Goal: Information Seeking & Learning: Learn about a topic

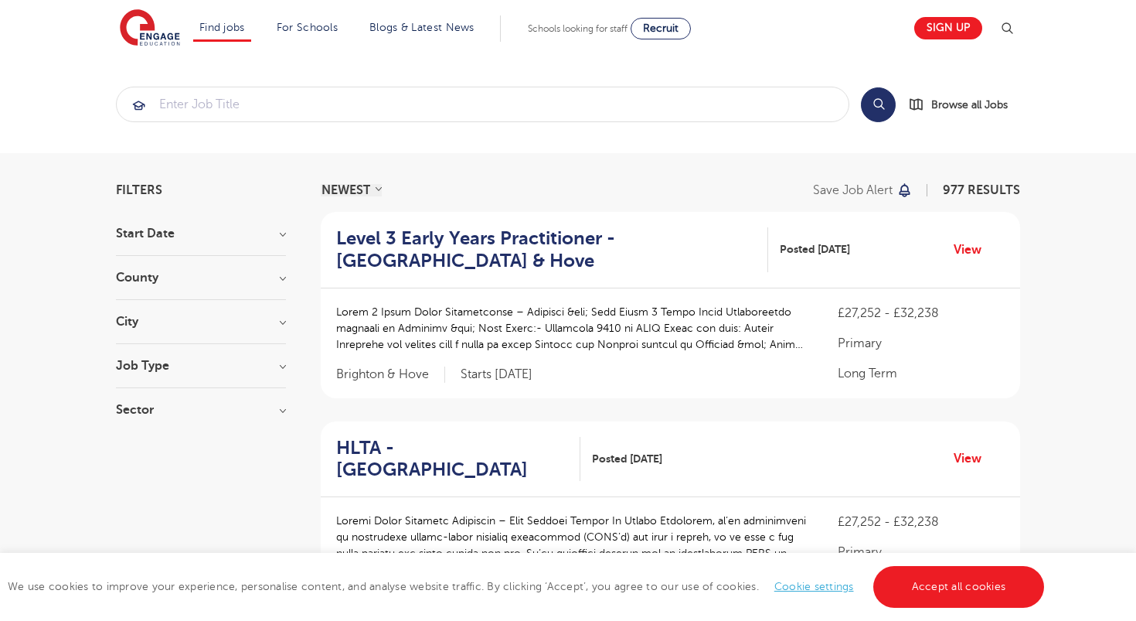
click at [166, 279] on h3 "County" at bounding box center [201, 277] width 170 height 12
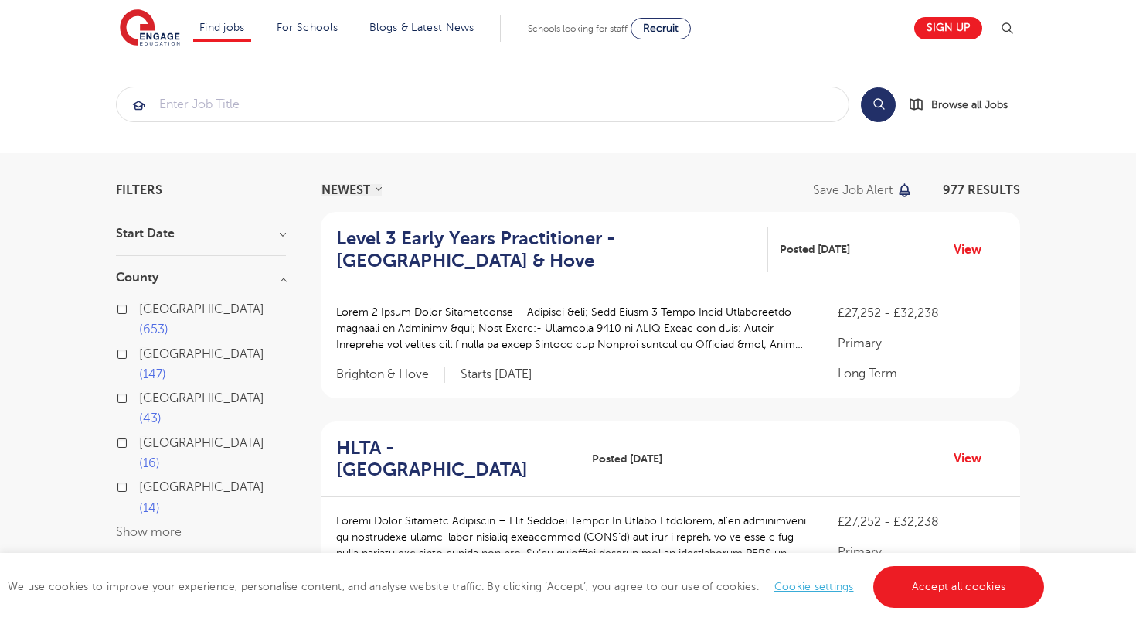
click at [163, 480] on span "[GEOGRAPHIC_DATA]" at bounding box center [201, 487] width 125 height 14
click at [149, 480] on input "East Sussex 14" at bounding box center [144, 485] width 10 height 10
checkbox input "true"
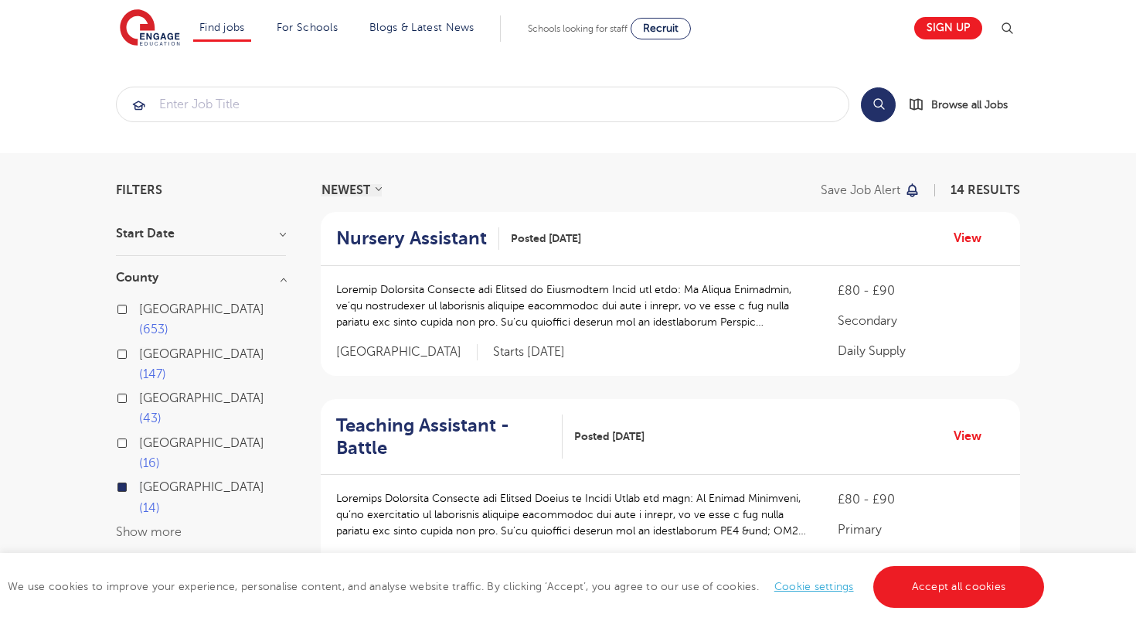
click at [157, 525] on button "Show more" at bounding box center [149, 532] width 66 height 14
click at [187, 436] on span "West Sussex" at bounding box center [201, 443] width 125 height 14
click at [149, 436] on input "West Sussex 16" at bounding box center [144, 441] width 10 height 10
checkbox input "true"
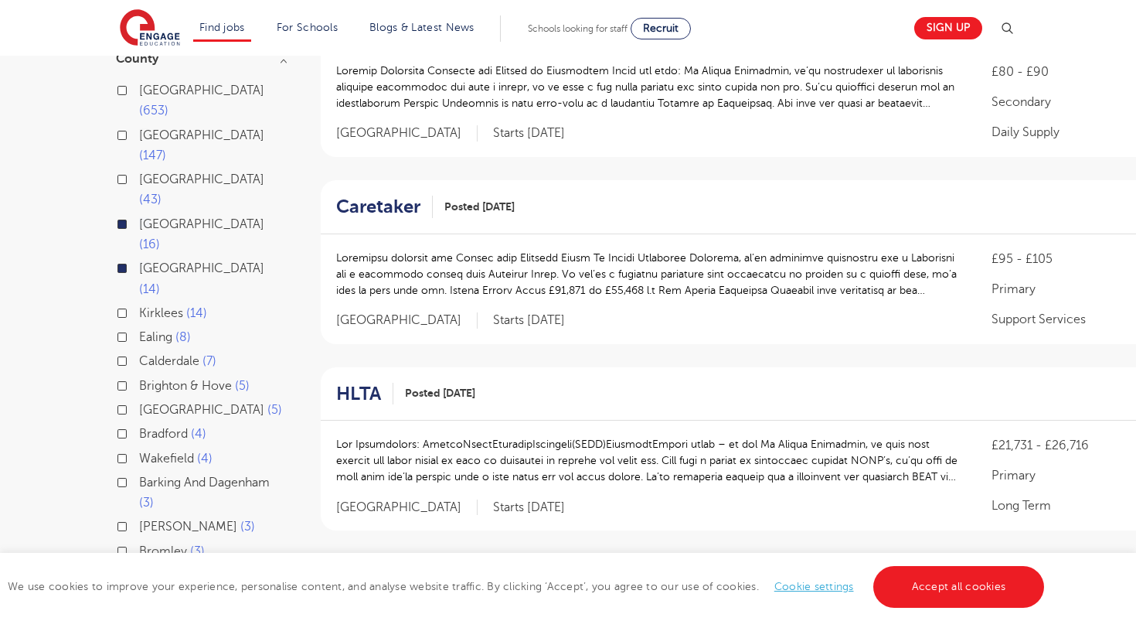
scroll to position [179, 0]
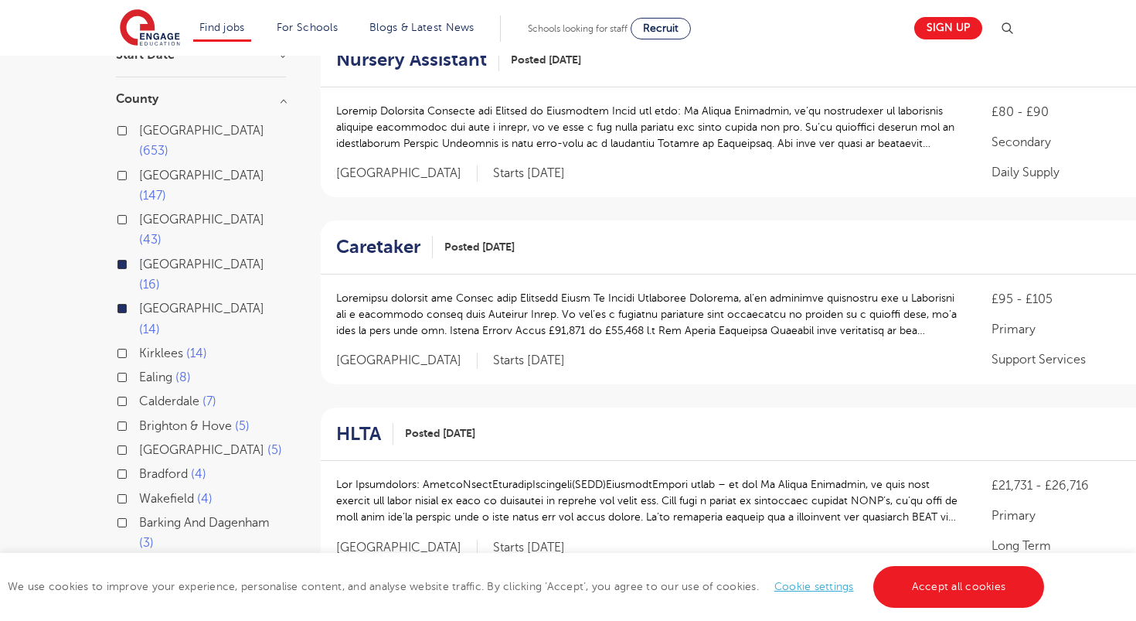
click at [161, 301] on span "East Sussex" at bounding box center [201, 308] width 125 height 14
click at [149, 301] on input "East Sussex 14" at bounding box center [144, 306] width 10 height 10
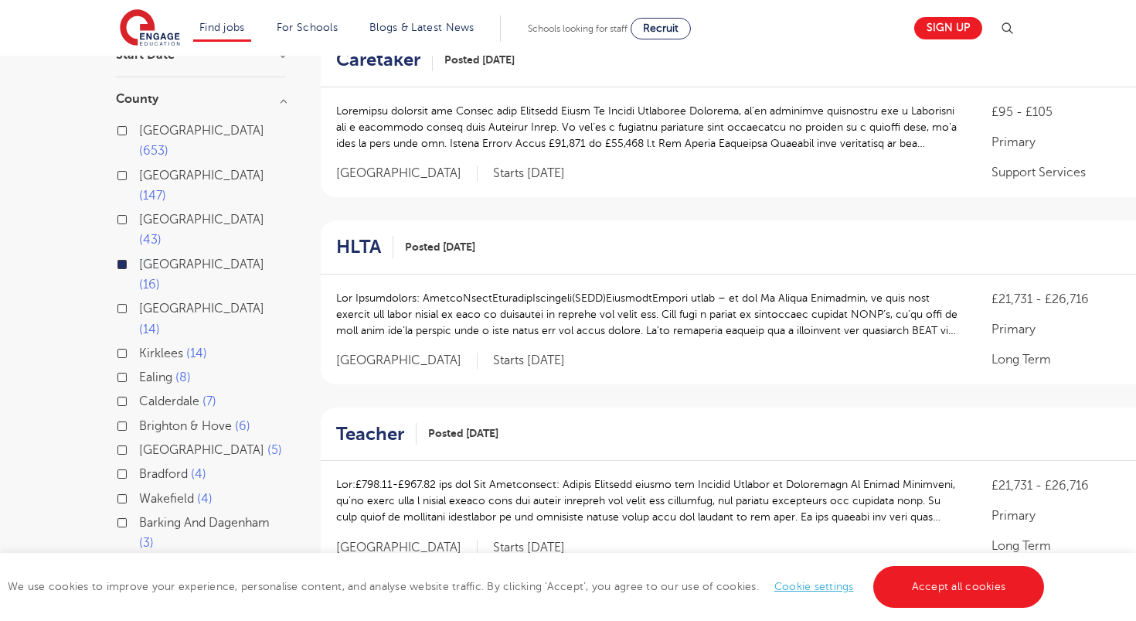
click at [175, 257] on span "[GEOGRAPHIC_DATA]" at bounding box center [201, 264] width 125 height 14
click at [149, 257] on input "West Sussex 16" at bounding box center [144, 262] width 10 height 10
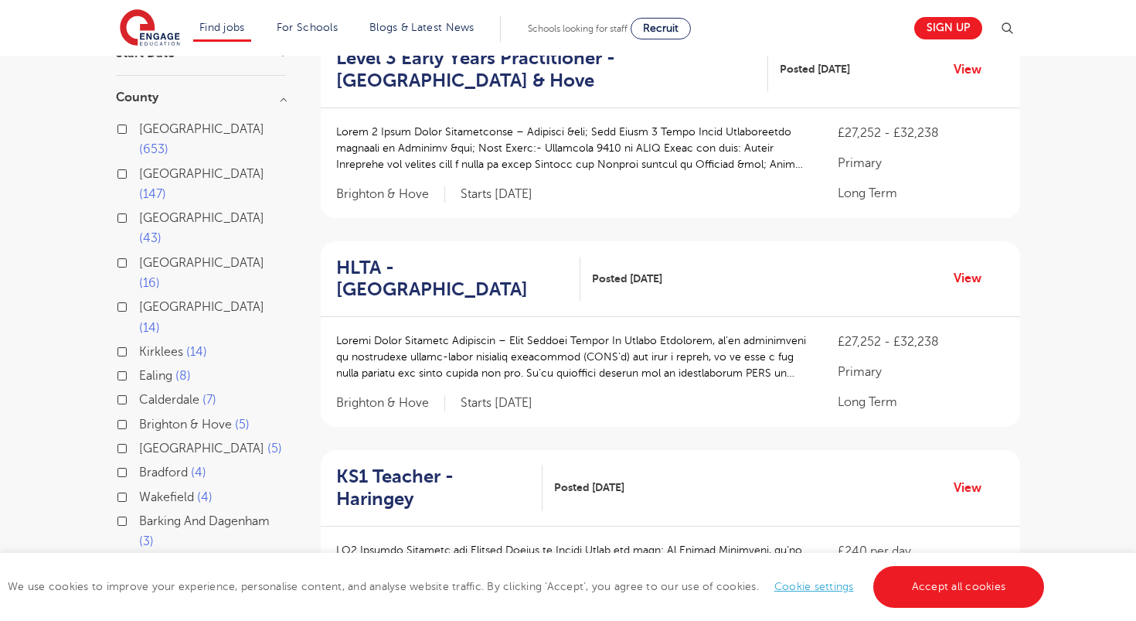
scroll to position [179, 0]
click at [180, 301] on span "East Sussex" at bounding box center [201, 308] width 125 height 14
click at [149, 301] on input "East Sussex 14" at bounding box center [144, 306] width 10 height 10
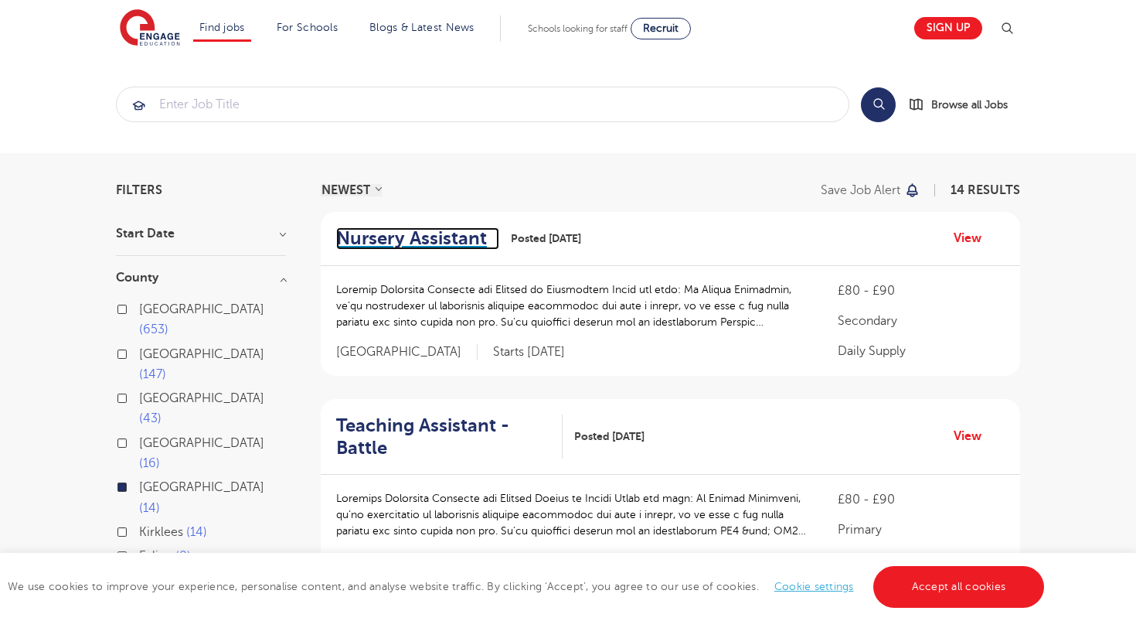
click at [396, 248] on h2 "Nursery Assistant" at bounding box center [411, 238] width 151 height 22
click at [167, 436] on span "[GEOGRAPHIC_DATA]" at bounding box center [201, 443] width 125 height 14
click at [149, 436] on input "West Sussex 16" at bounding box center [144, 441] width 10 height 10
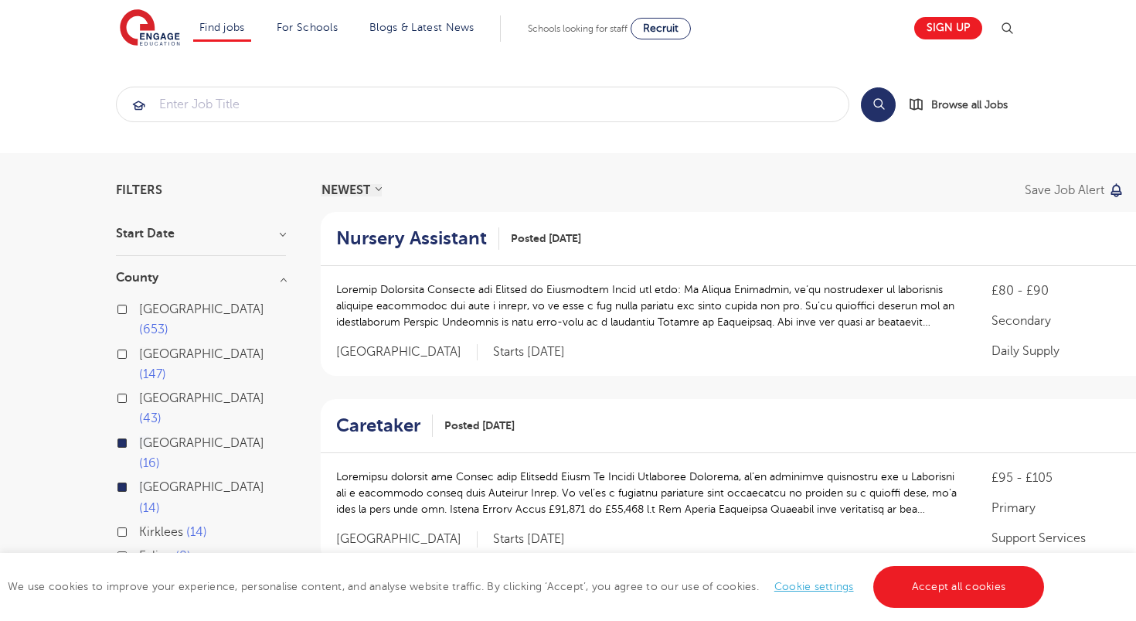
click at [155, 480] on span "East Sussex" at bounding box center [201, 487] width 125 height 14
click at [149, 480] on input "East Sussex 14" at bounding box center [144, 485] width 10 height 10
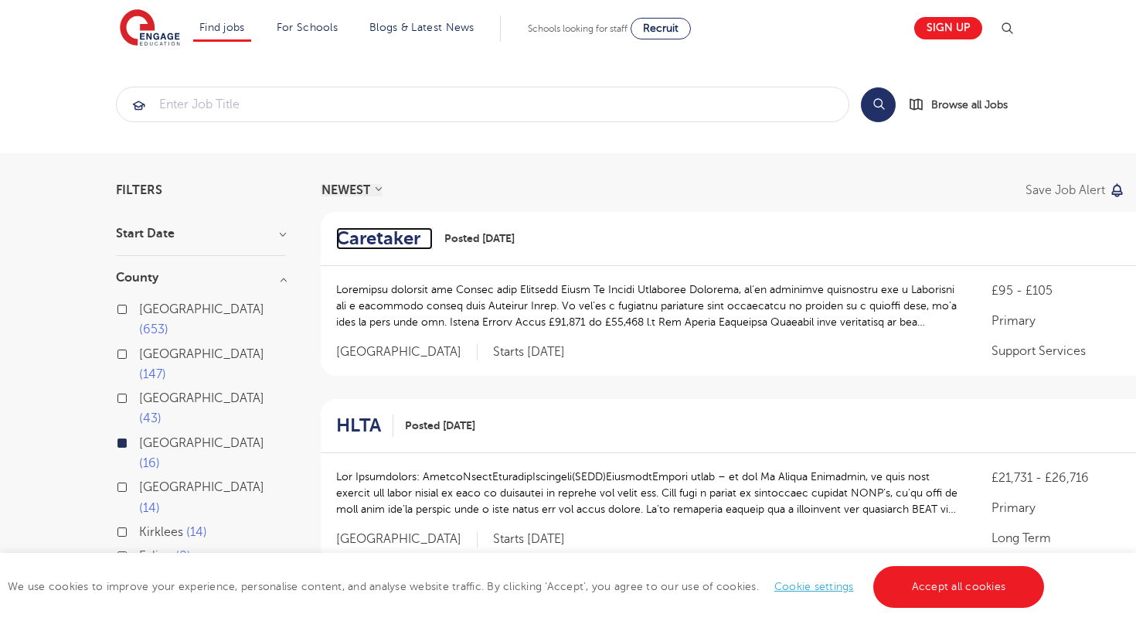
click at [369, 237] on h2 "Caretaker" at bounding box center [378, 238] width 84 height 22
click at [170, 436] on span "West Sussex" at bounding box center [201, 443] width 125 height 14
click at [149, 436] on input "West Sussex 16" at bounding box center [144, 441] width 10 height 10
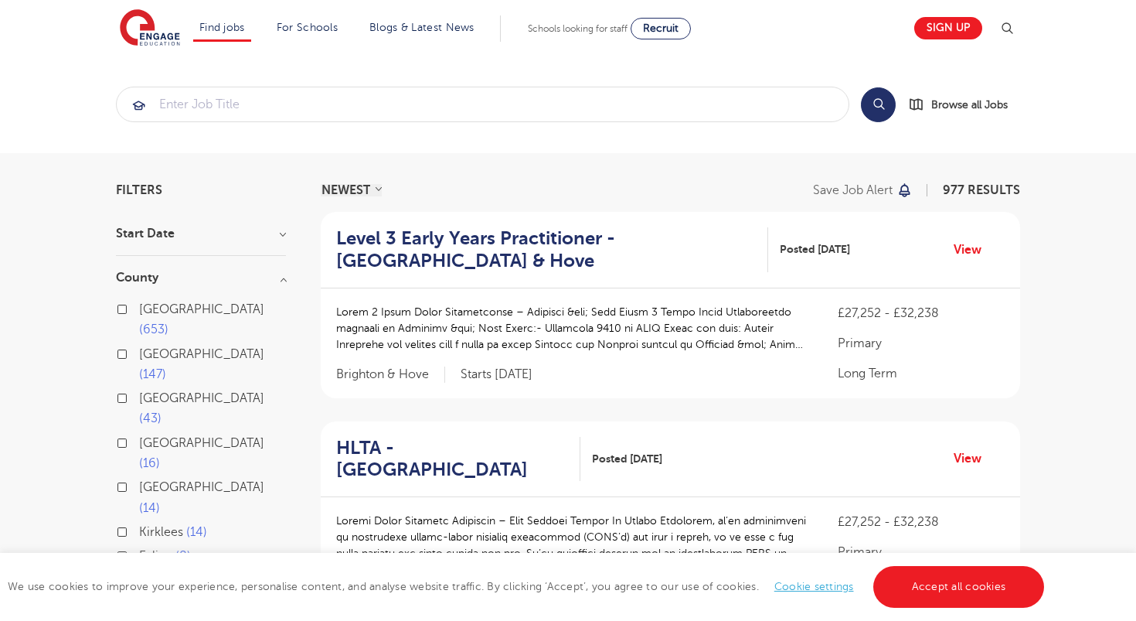
click at [162, 306] on span "[GEOGRAPHIC_DATA]" at bounding box center [201, 309] width 125 height 14
click at [149, 306] on input "London 653" at bounding box center [144, 307] width 10 height 10
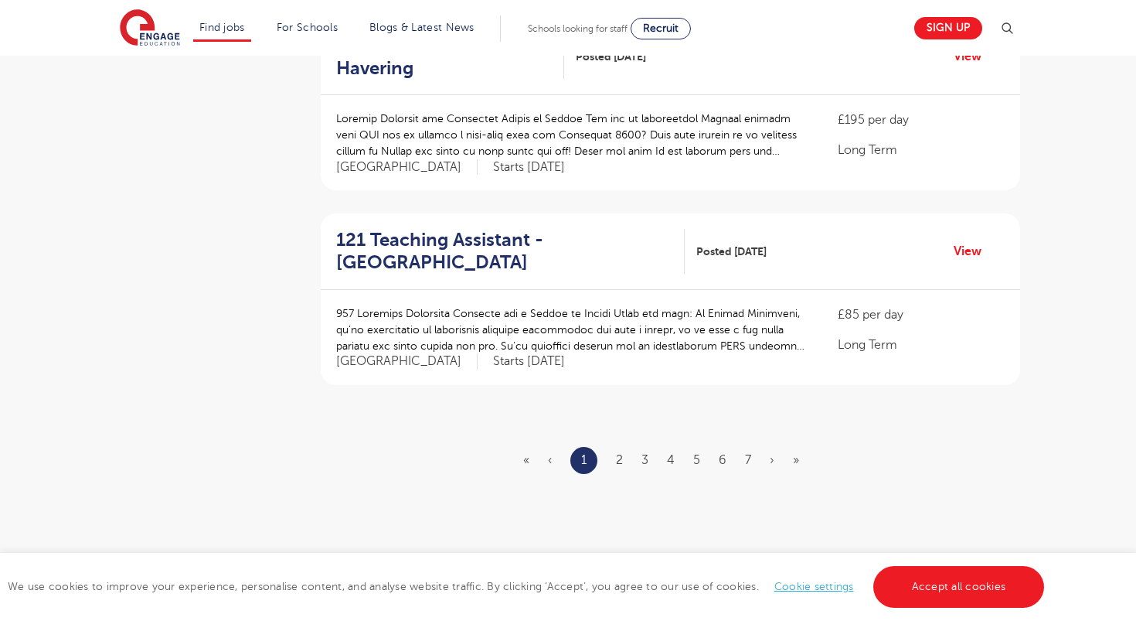
scroll to position [1750, 0]
click at [618, 451] on link "2" at bounding box center [619, 458] width 7 height 14
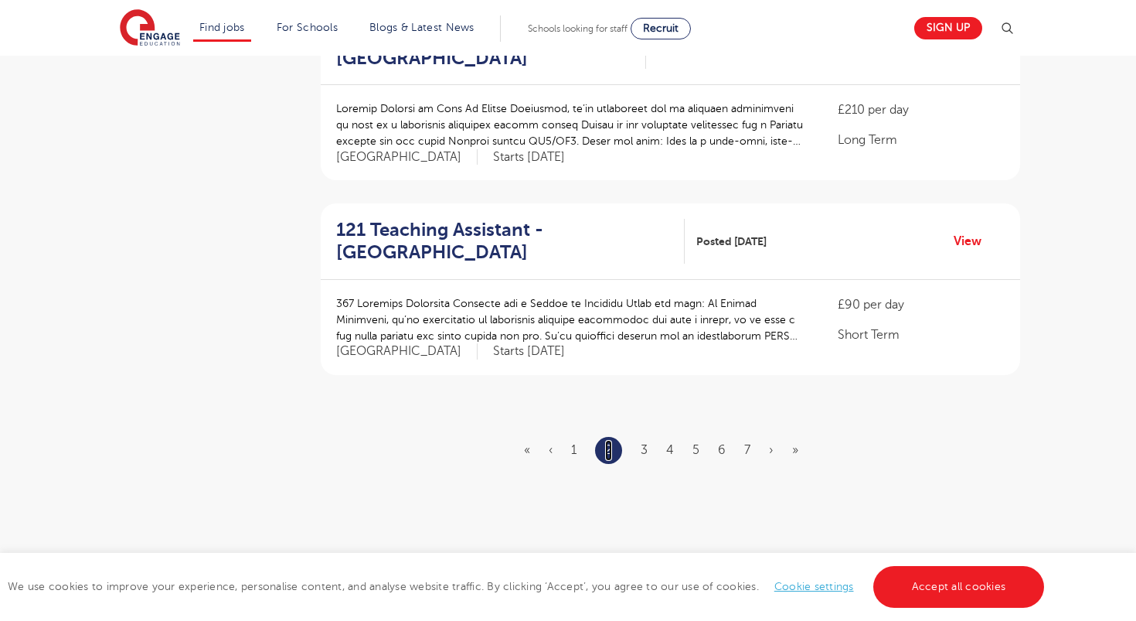
scroll to position [1763, 0]
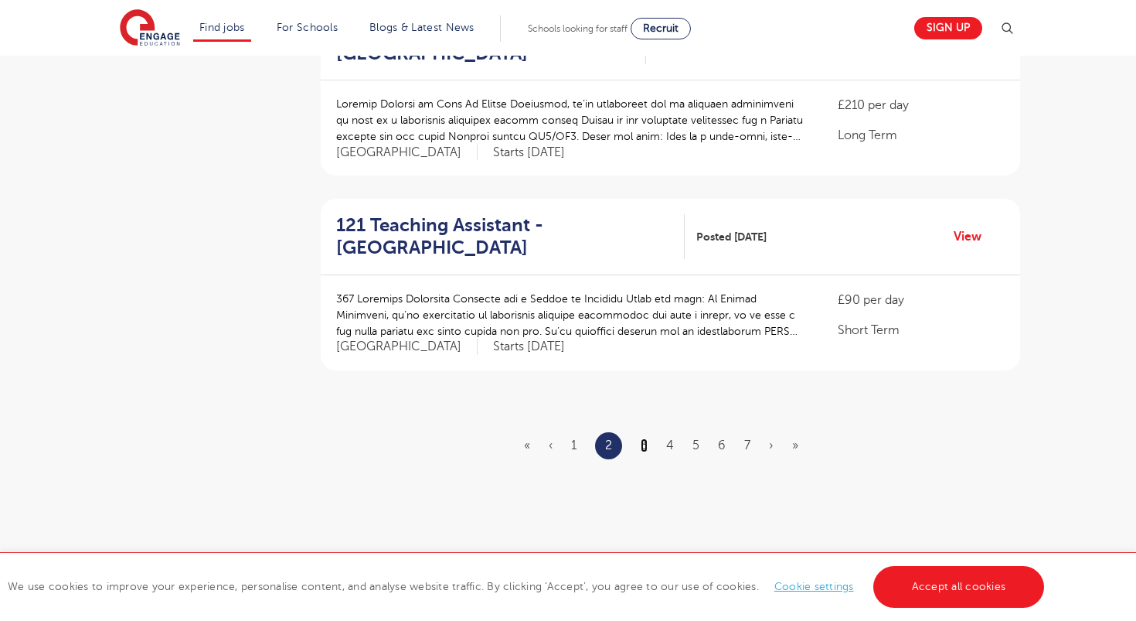
click at [643, 438] on link "3" at bounding box center [644, 445] width 7 height 14
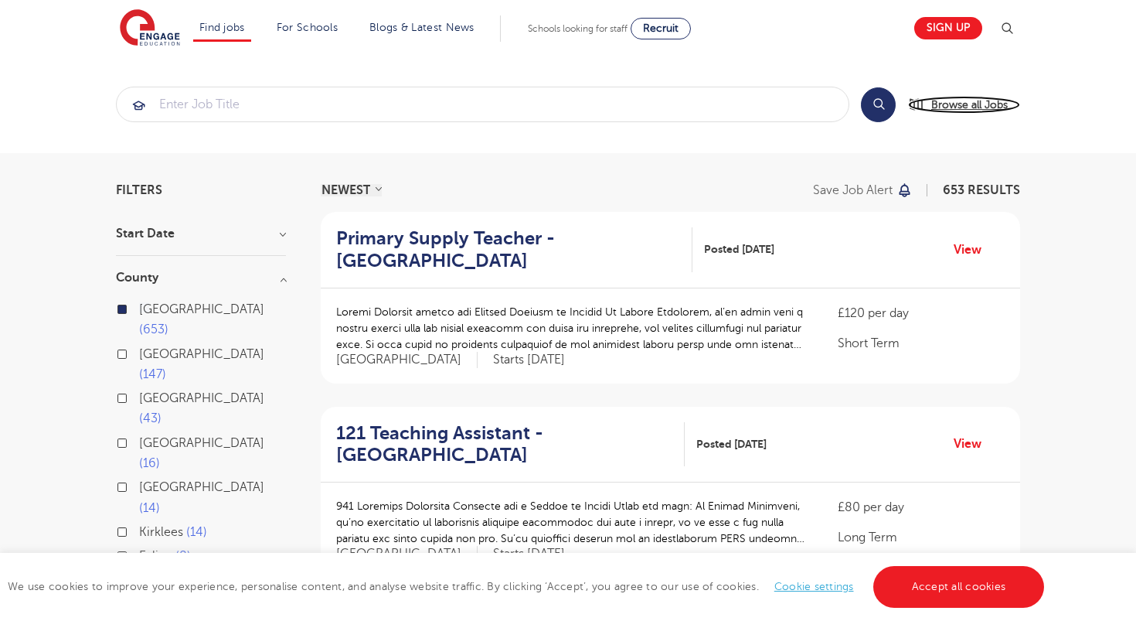
click at [944, 107] on span "Browse all Jobs" at bounding box center [969, 105] width 77 height 18
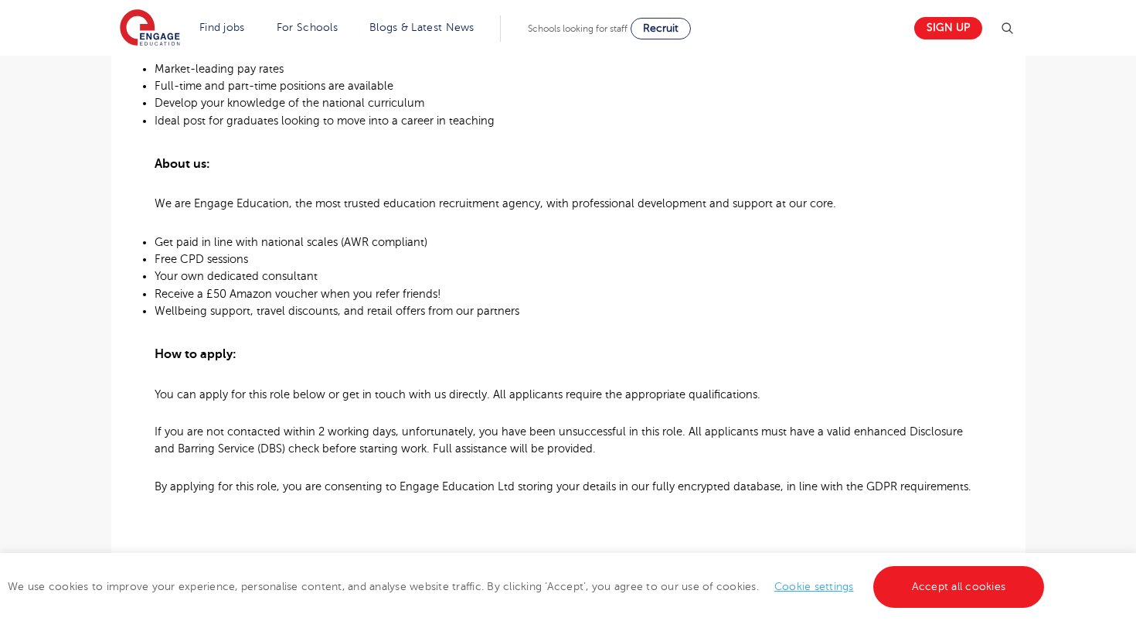
scroll to position [948, 0]
click at [297, 431] on span "If you are not contacted within 2 working days, unfortunately, you have been un…" at bounding box center [559, 438] width 808 height 29
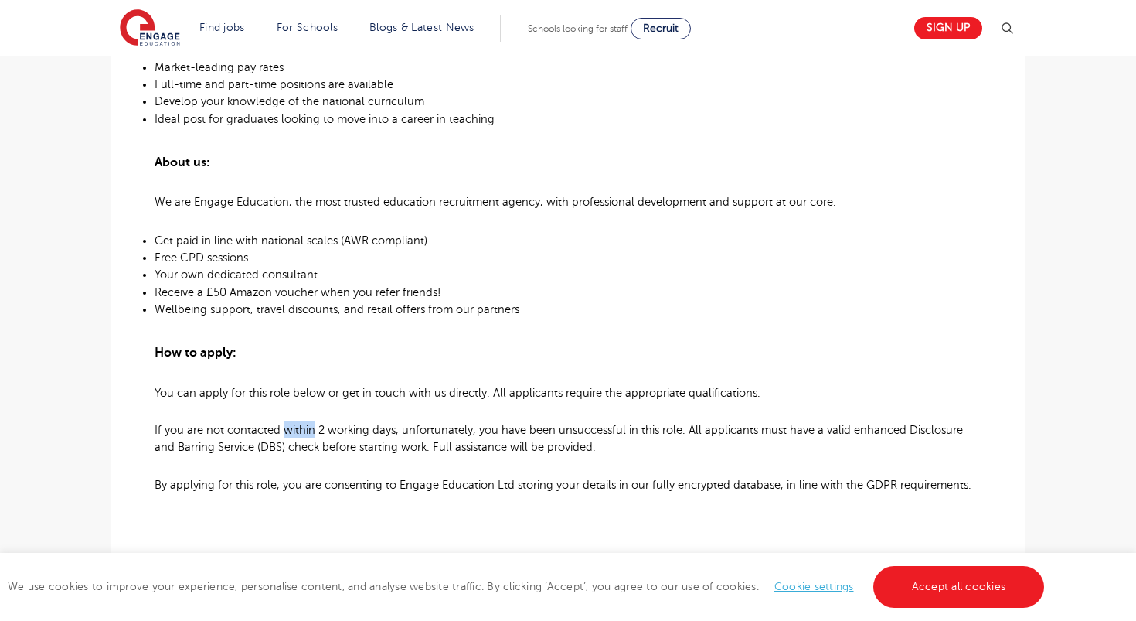
click at [297, 431] on span "If you are not contacted within 2 working days, unfortunately, you have been un…" at bounding box center [559, 438] width 808 height 29
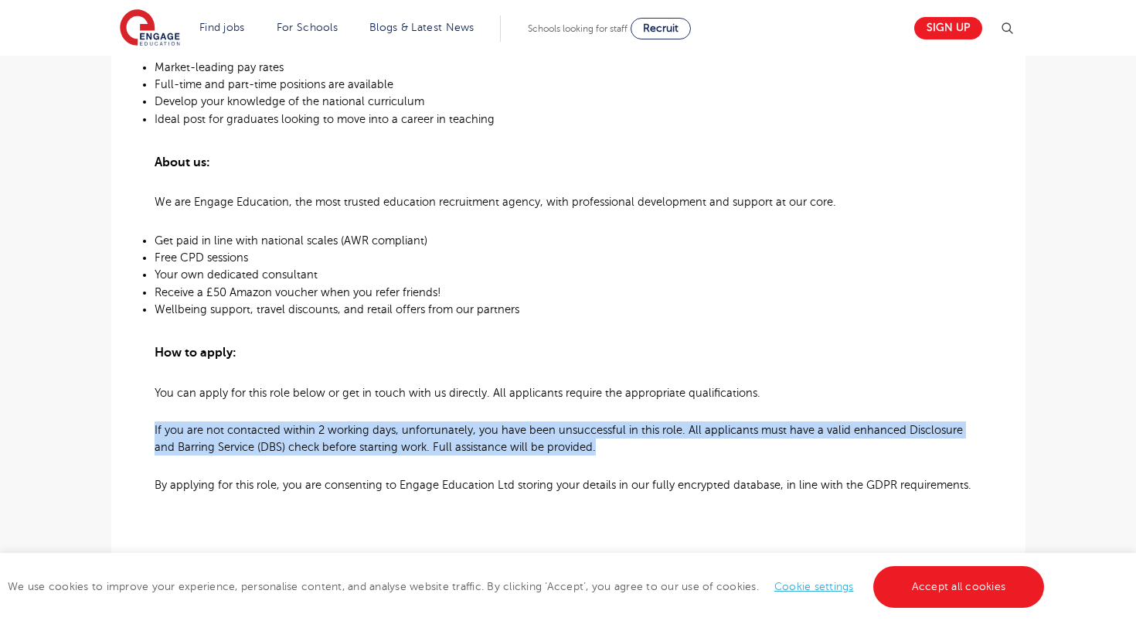
click at [297, 431] on span "If you are not contacted within 2 working days, unfortunately, you have been un…" at bounding box center [559, 438] width 808 height 29
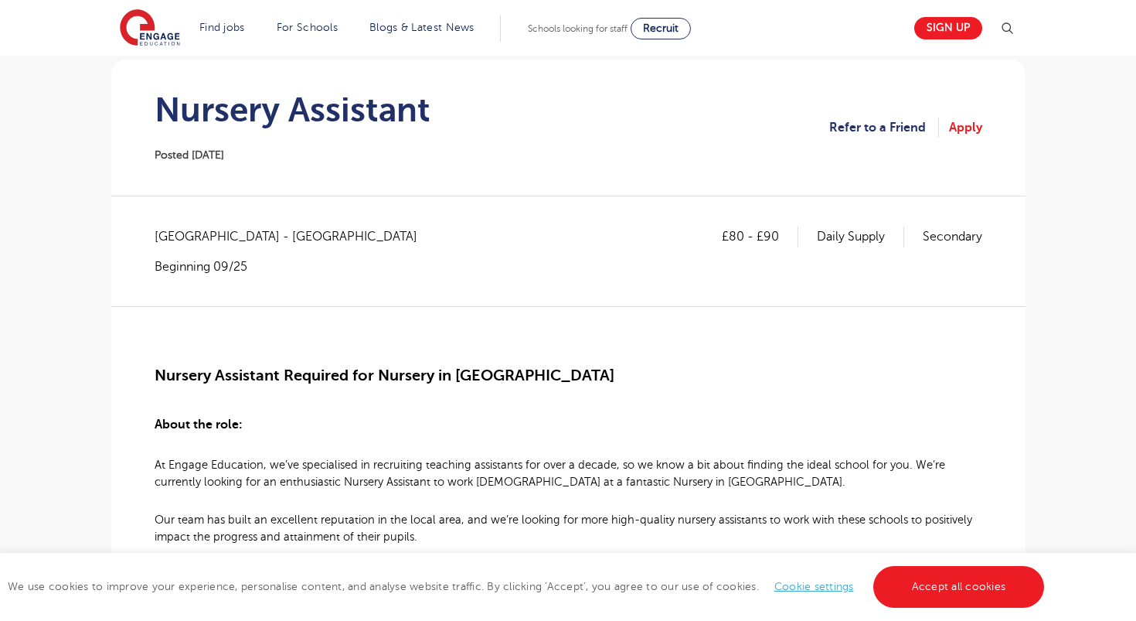
scroll to position [0, 0]
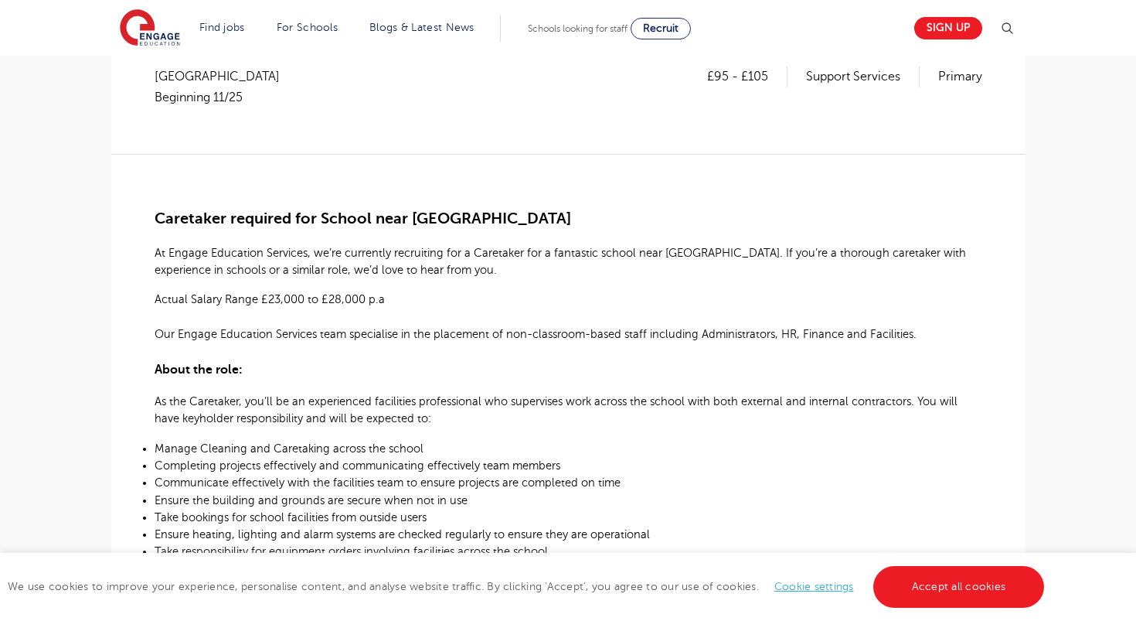
scroll to position [305, 0]
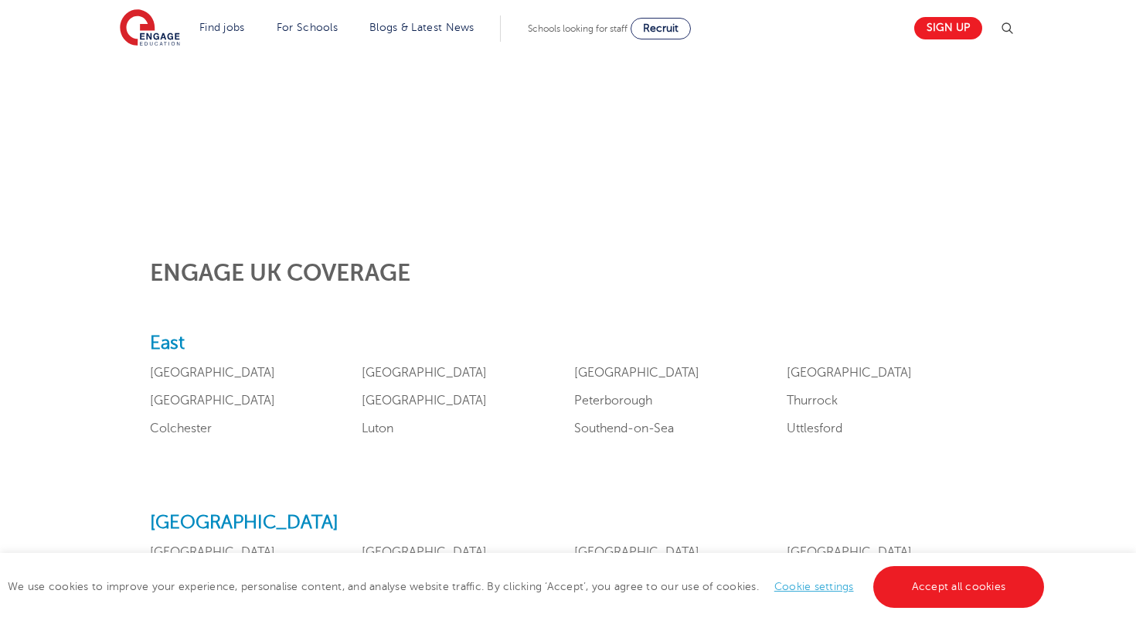
scroll to position [365, 0]
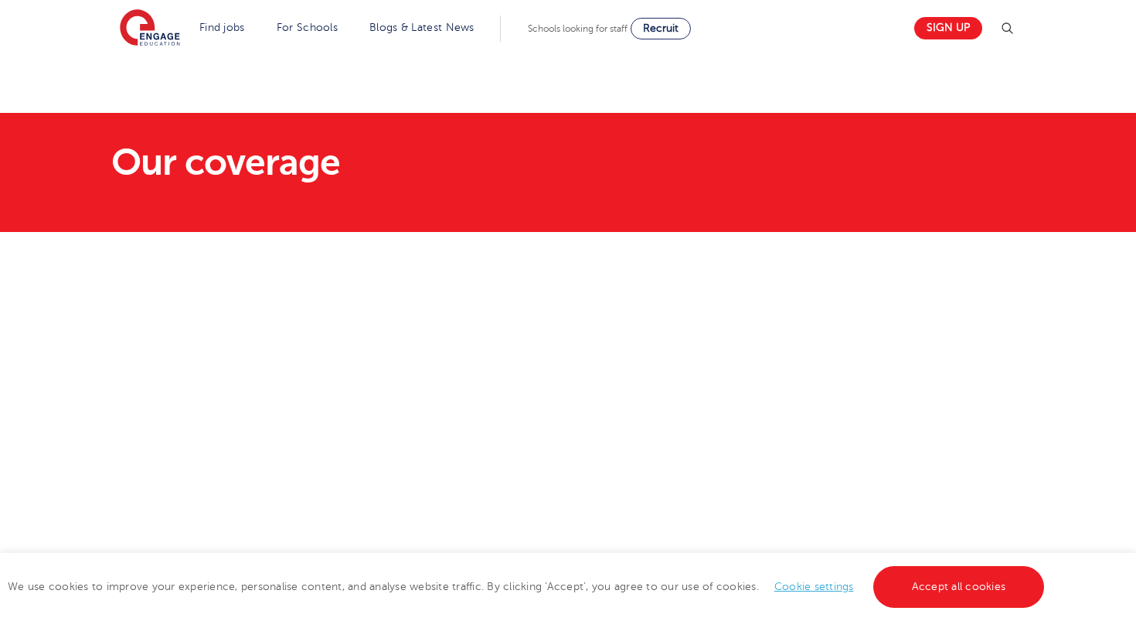
scroll to position [365, 0]
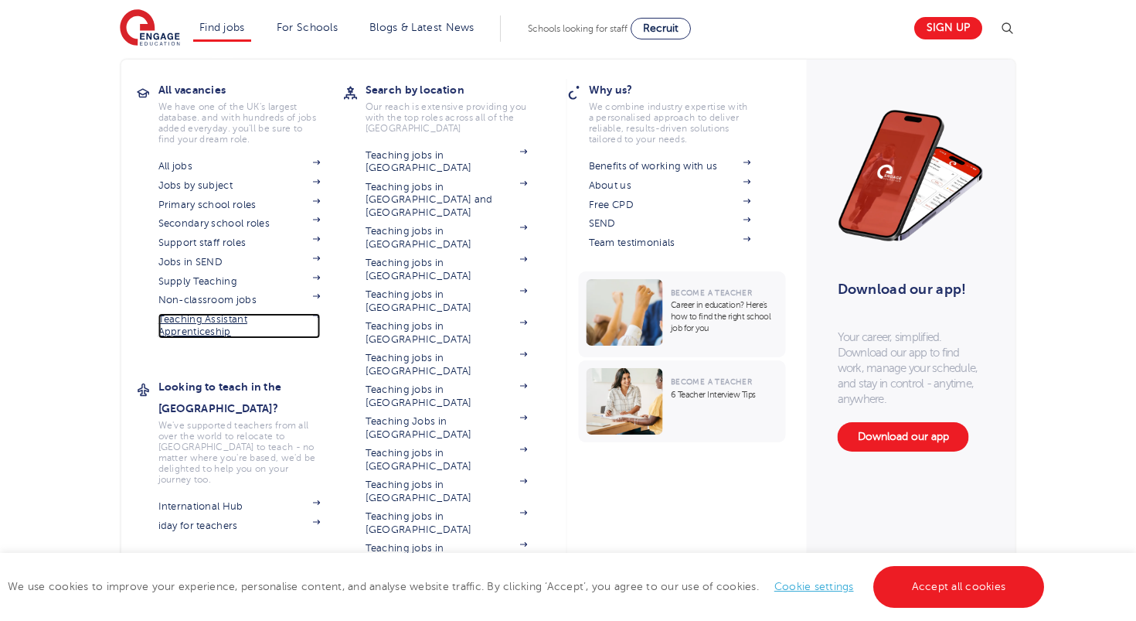
click at [194, 331] on link "Teaching Assistant Apprenticeship" at bounding box center [239, 326] width 162 height 26
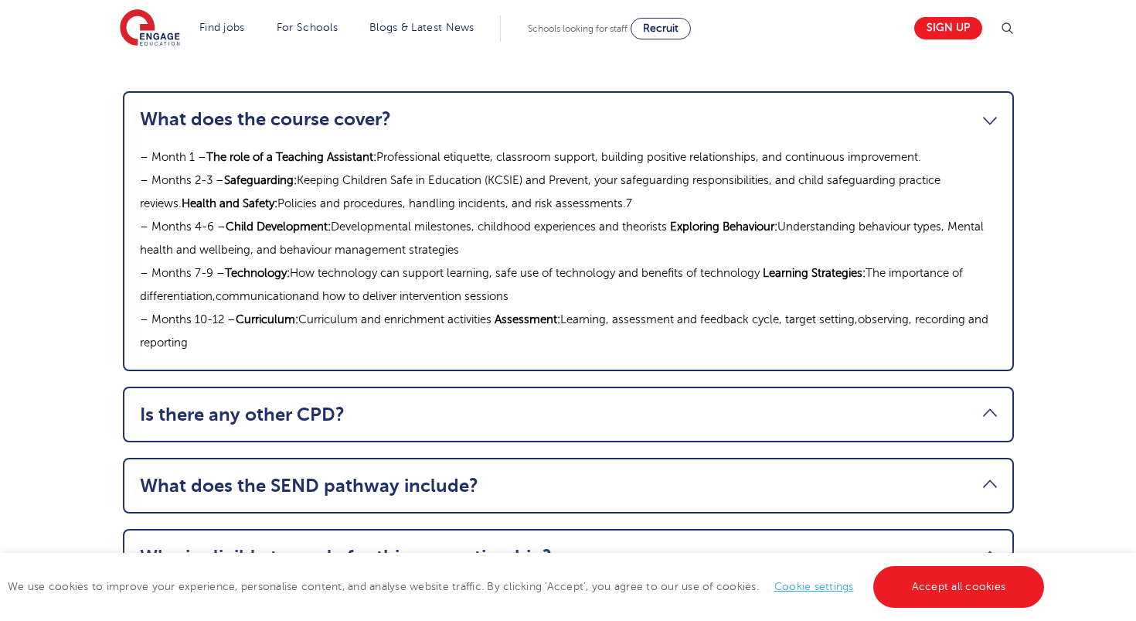
scroll to position [1785, 0]
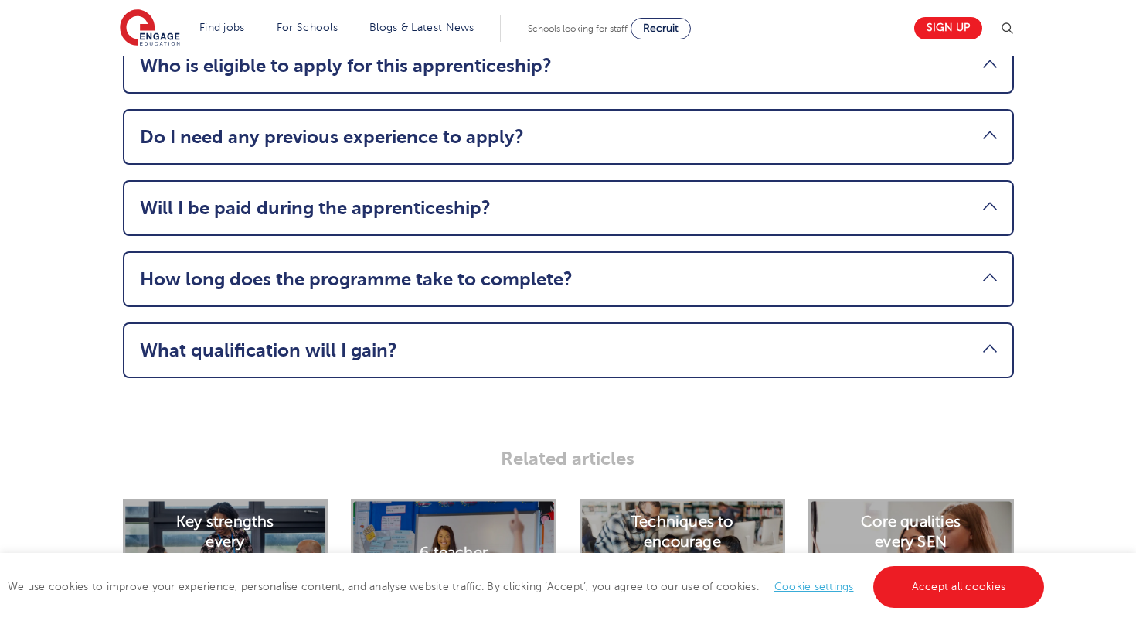
click at [263, 339] on link "What qualification will I gain?" at bounding box center [568, 350] width 857 height 22
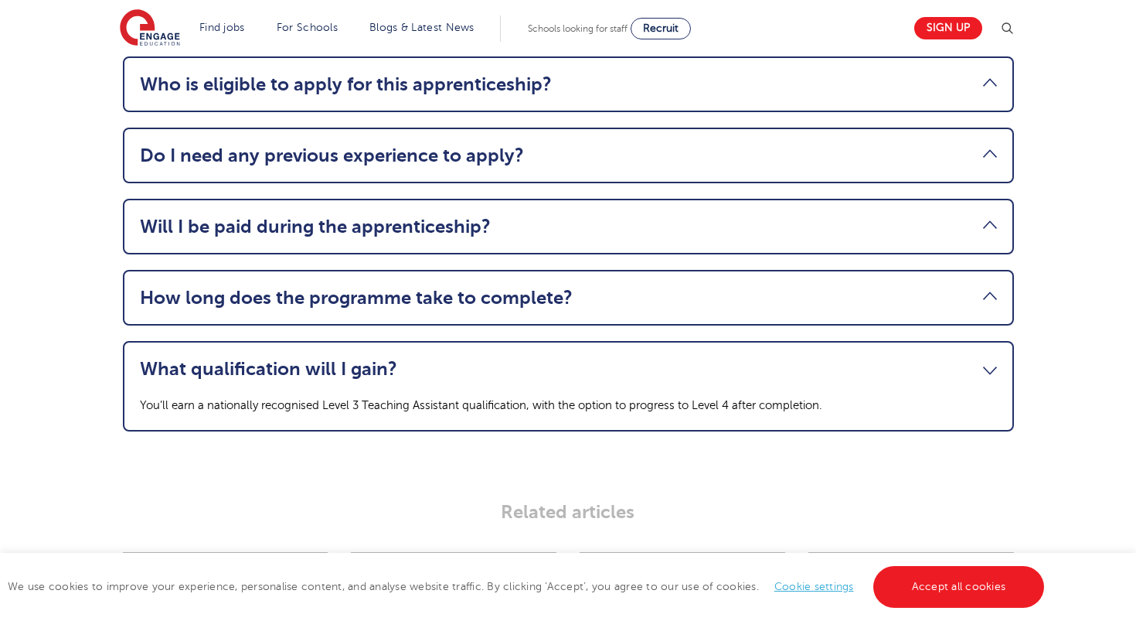
scroll to position [1981, 0]
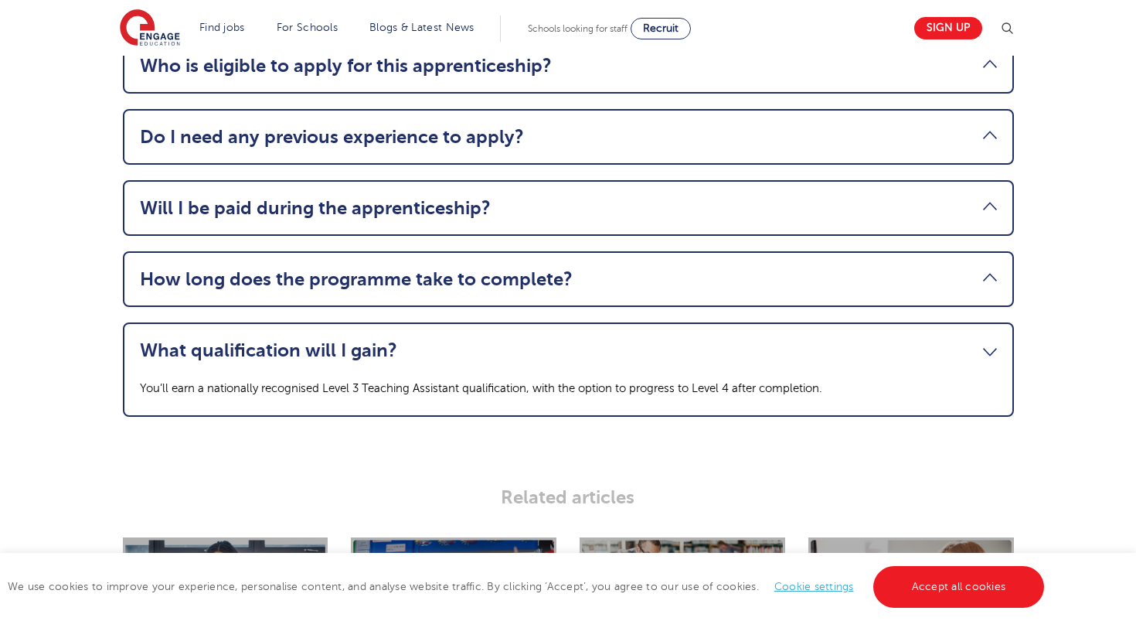
click at [263, 339] on link "What qualification will I gain?" at bounding box center [568, 350] width 857 height 22
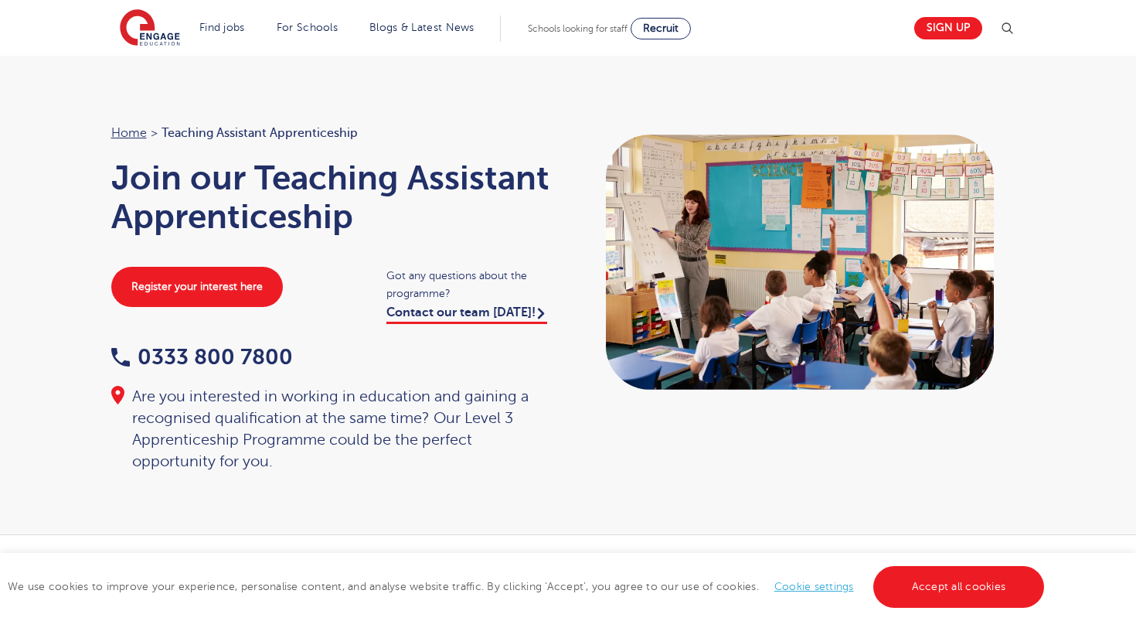
scroll to position [12, 0]
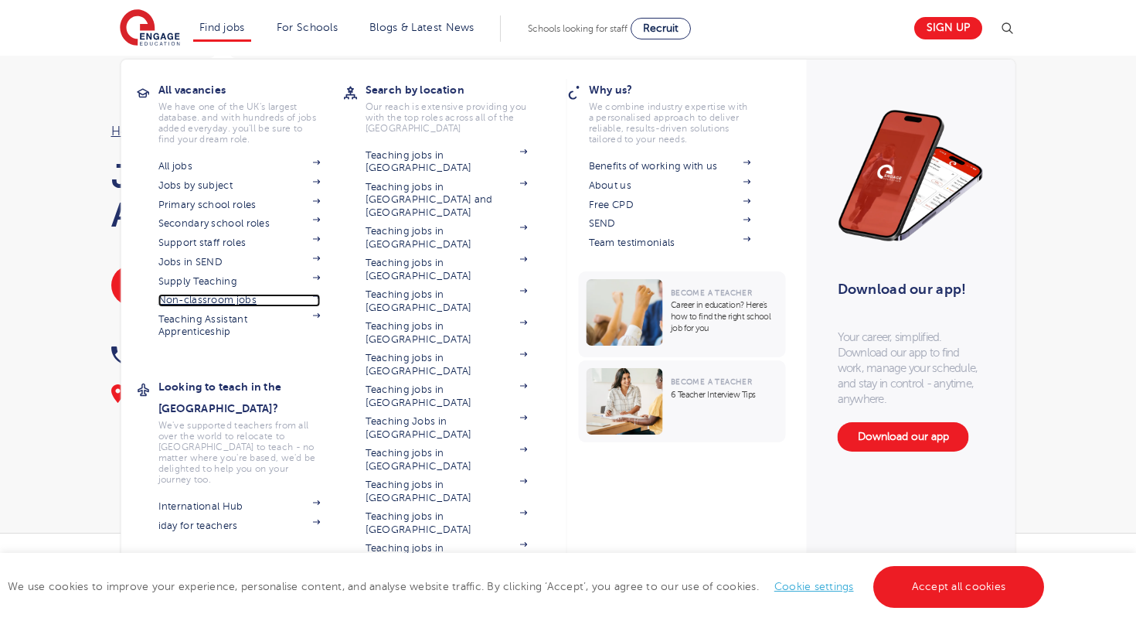
click at [206, 304] on link "Non-classroom jobs" at bounding box center [239, 300] width 162 height 12
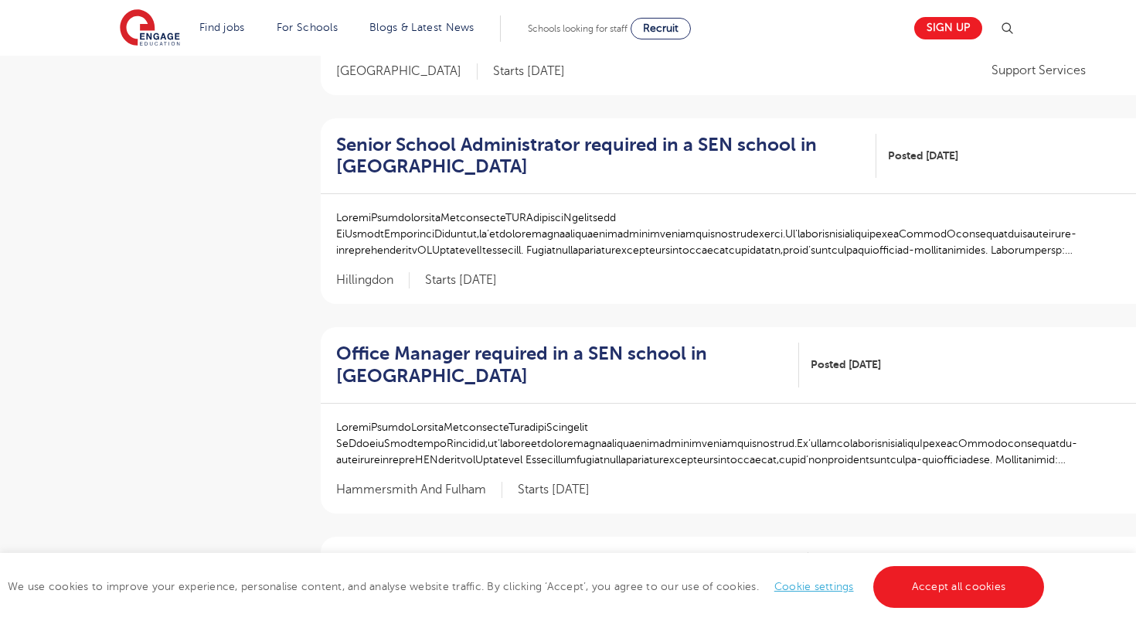
scroll to position [469, 0]
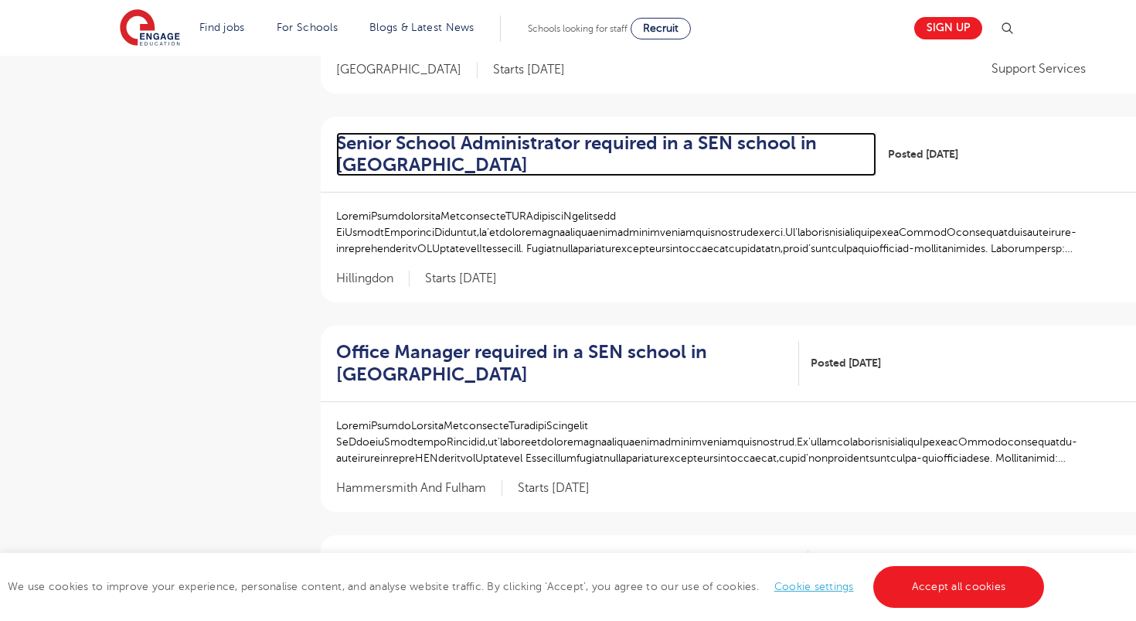
click at [730, 140] on h2 "Senior School Administrator required in a SEN school in [GEOGRAPHIC_DATA]" at bounding box center [600, 154] width 528 height 45
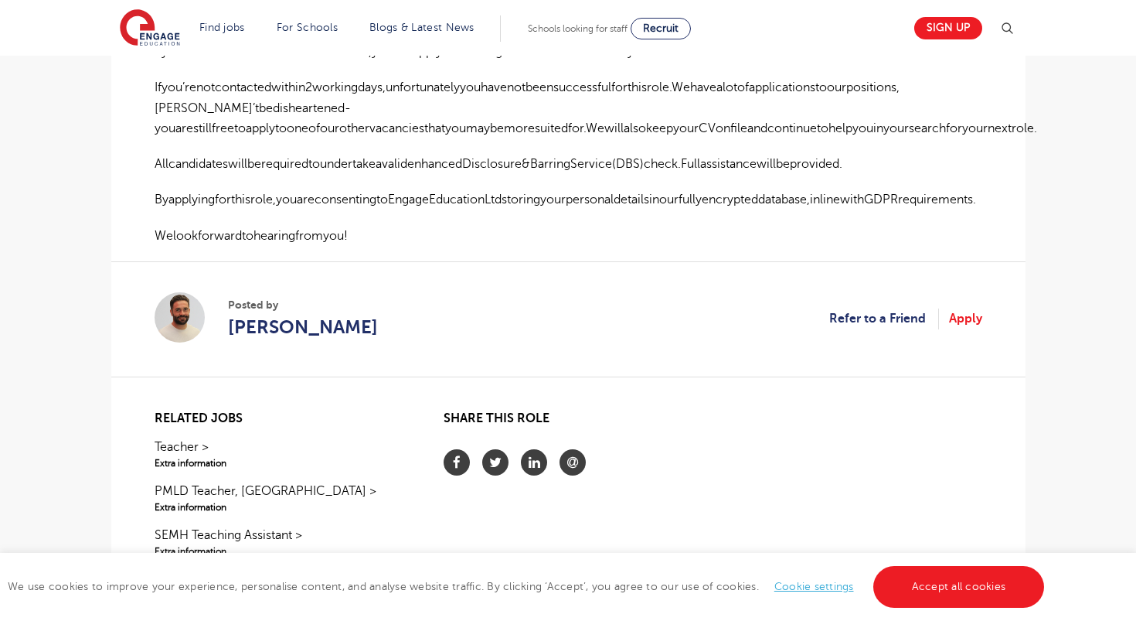
scroll to position [1146, 0]
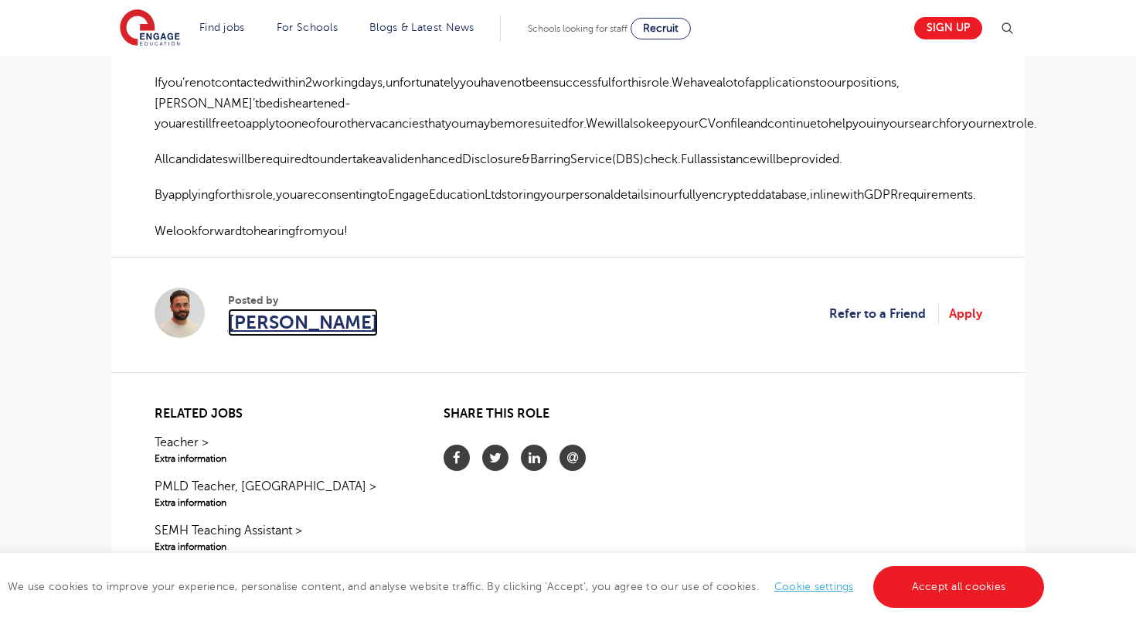
click at [289, 308] on span "[PERSON_NAME]" at bounding box center [303, 322] width 150 height 28
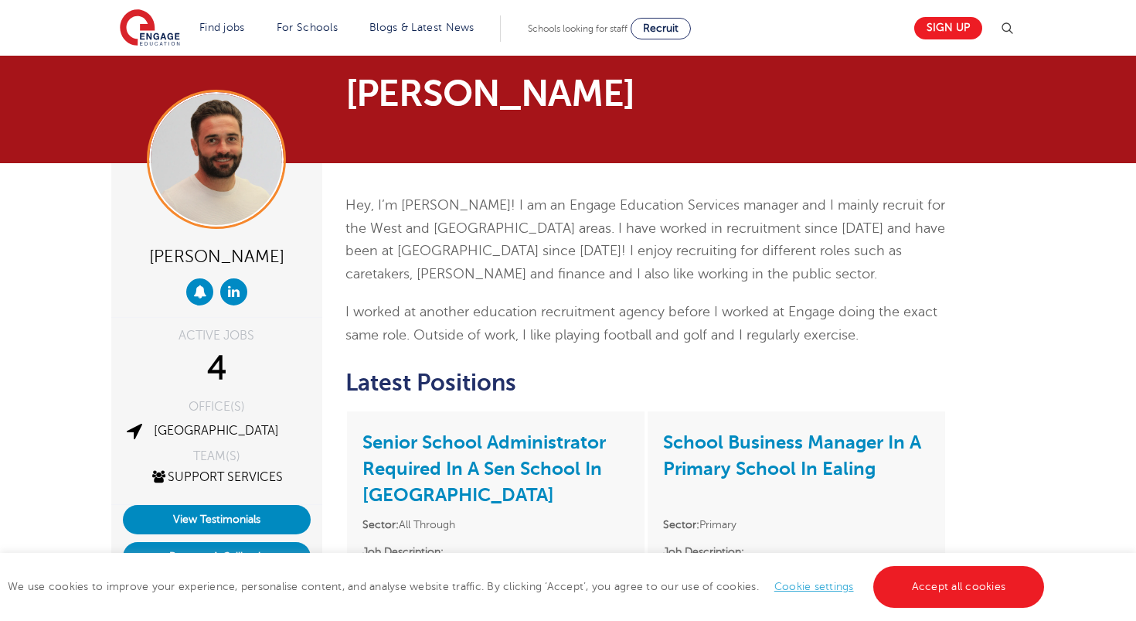
scroll to position [17, 0]
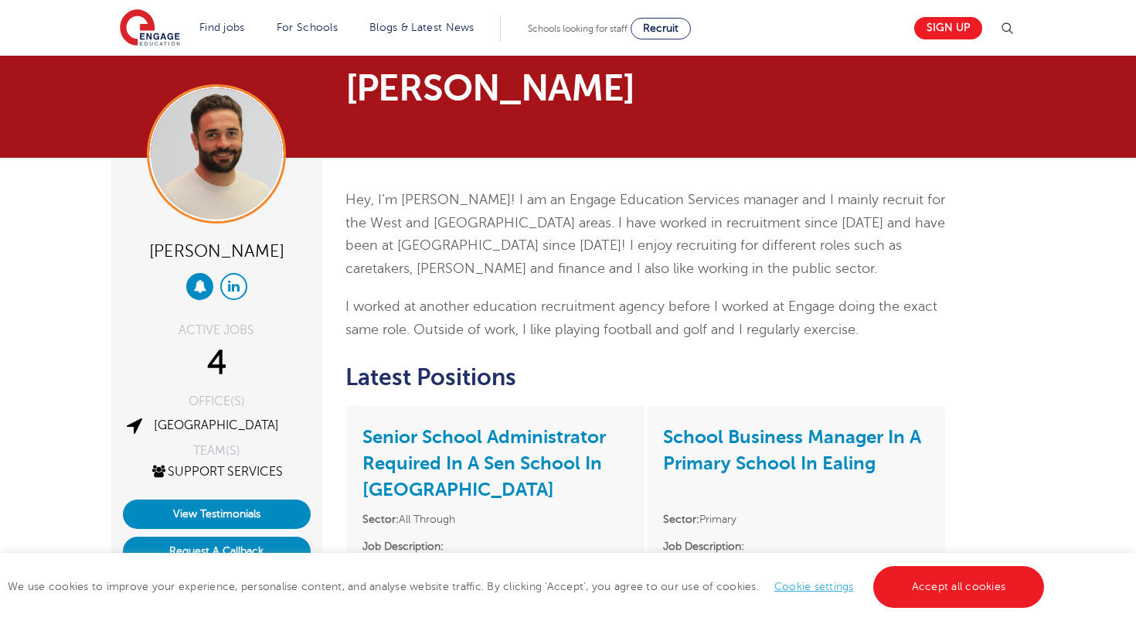
click at [236, 289] on icon at bounding box center [234, 285] width 12 height 13
